Goal: Navigation & Orientation: Go to known website

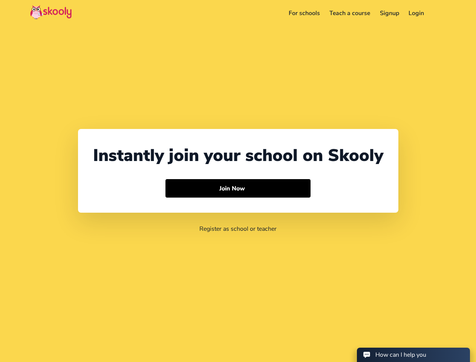
select select "353"
select select "Ireland"
select select "Europe/Dublin"
